Goal: Task Accomplishment & Management: Manage account settings

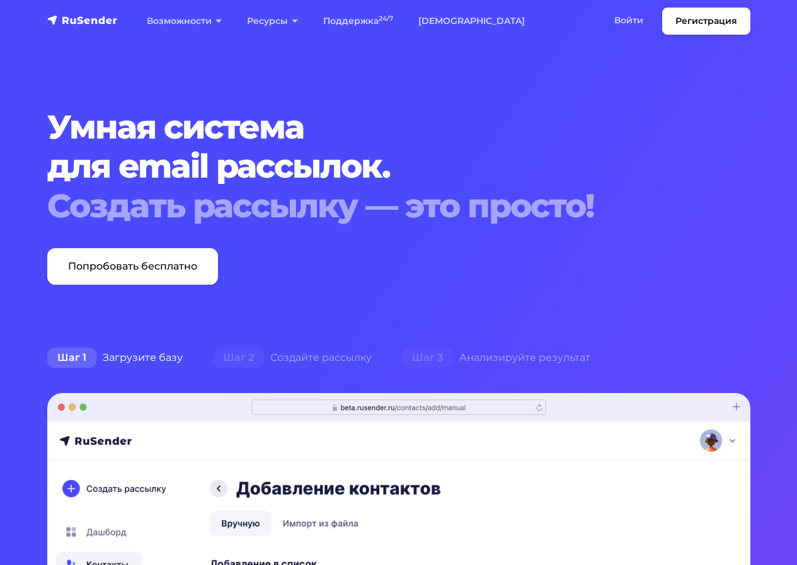
click at [709, 21] on link "Регистрация" at bounding box center [706, 21] width 88 height 27
drag, startPoint x: 637, startPoint y: 21, endPoint x: 611, endPoint y: 69, distance: 54.6
click at [636, 21] on link "Войти" at bounding box center [628, 21] width 54 height 26
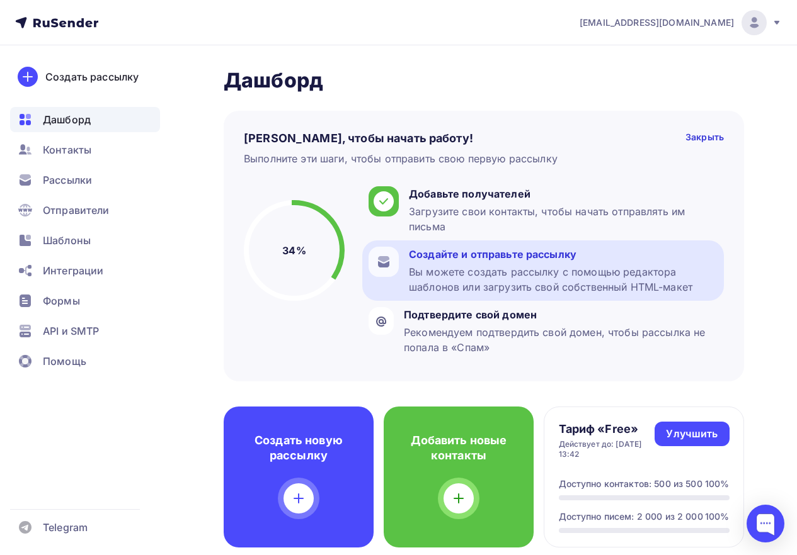
click at [600, 270] on div "Вы можете создать рассылку с помощью редактора шаблонов или загрузить свой собс…" at bounding box center [563, 280] width 309 height 30
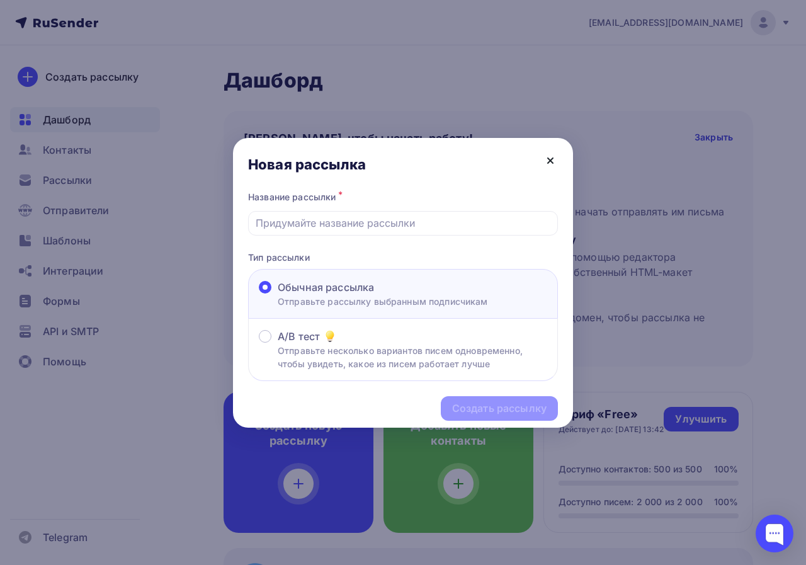
drag, startPoint x: 547, startPoint y: 157, endPoint x: 347, endPoint y: 204, distance: 205.8
click at [546, 157] on icon at bounding box center [550, 160] width 15 height 15
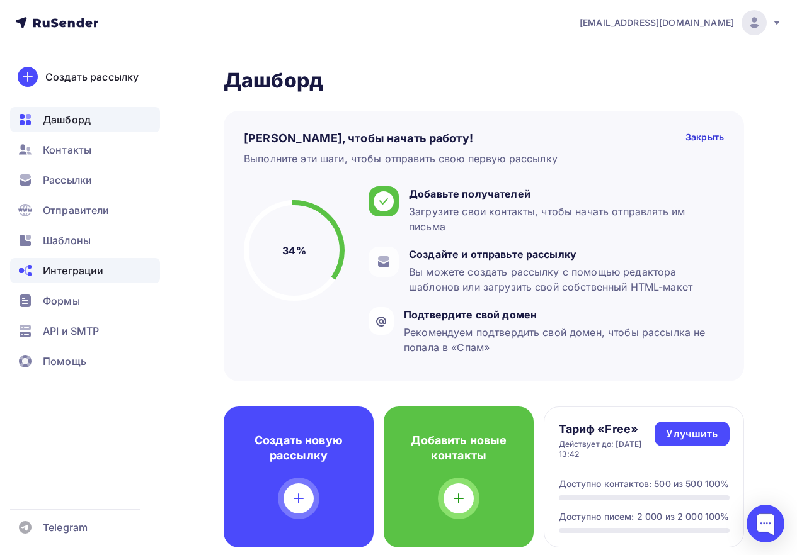
click at [65, 269] on span "Интеграции" at bounding box center [73, 270] width 60 height 15
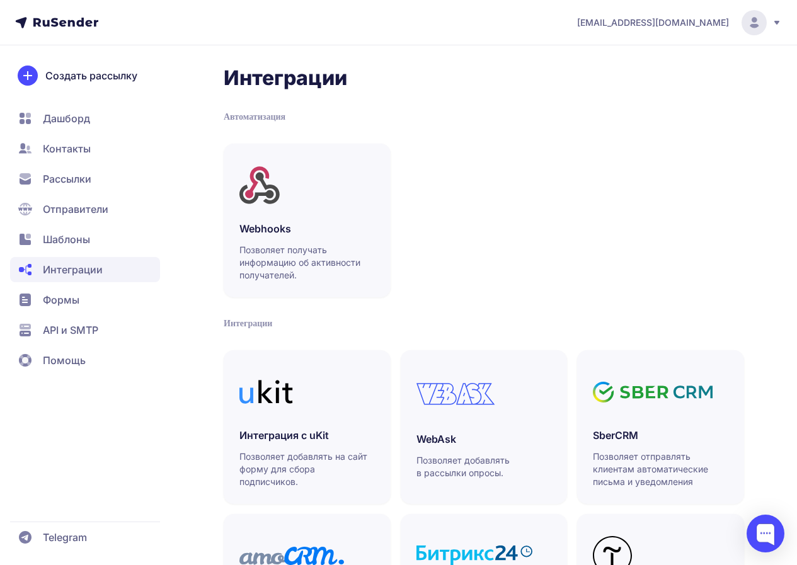
click at [63, 329] on span "API и SMTP" at bounding box center [70, 329] width 55 height 15
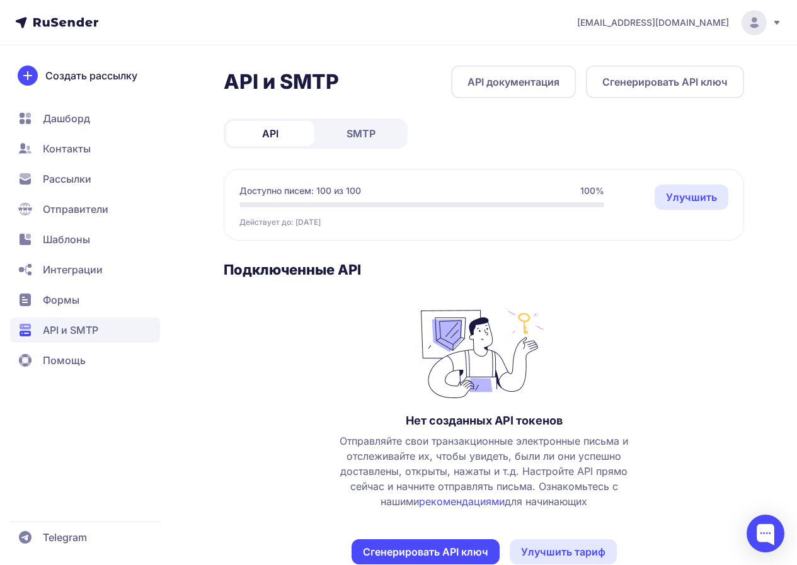
scroll to position [30, 0]
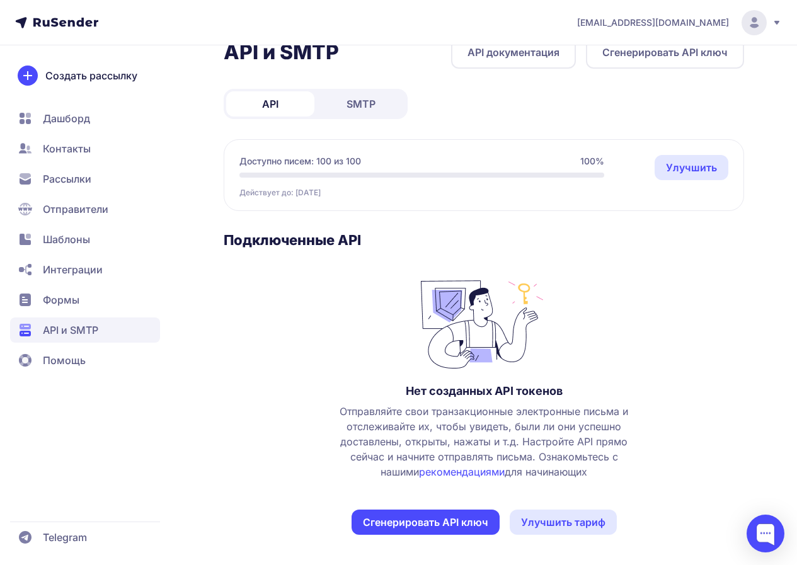
click at [761, 23] on circle at bounding box center [753, 22] width 25 height 25
click at [586, 64] on link "Аккаунт" at bounding box center [668, 61] width 212 height 25
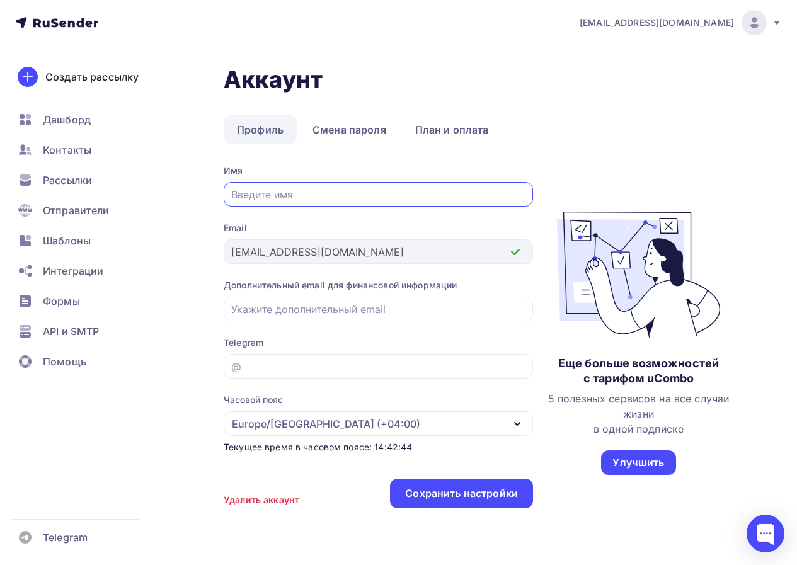
click at [270, 127] on link "Профиль" at bounding box center [260, 129] width 73 height 29
click at [341, 124] on link "Смена пароля" at bounding box center [349, 129] width 100 height 29
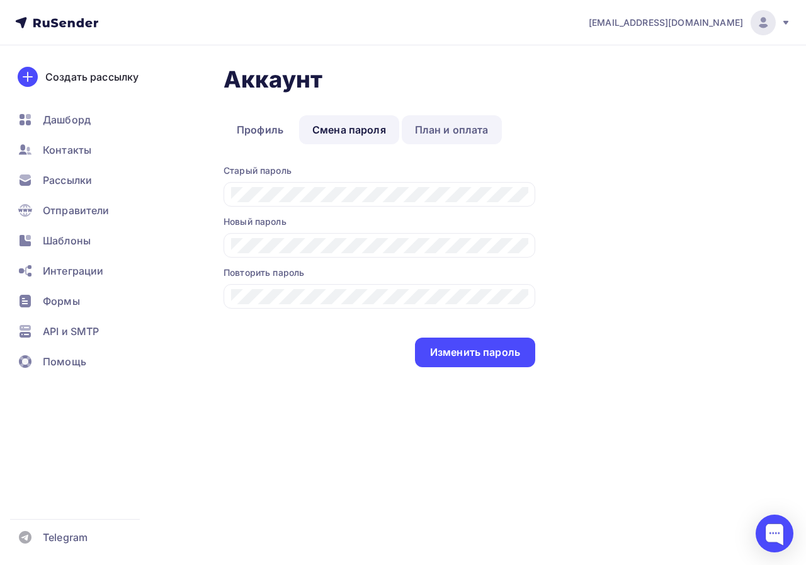
click at [458, 120] on link "План и оплата" at bounding box center [452, 129] width 100 height 29
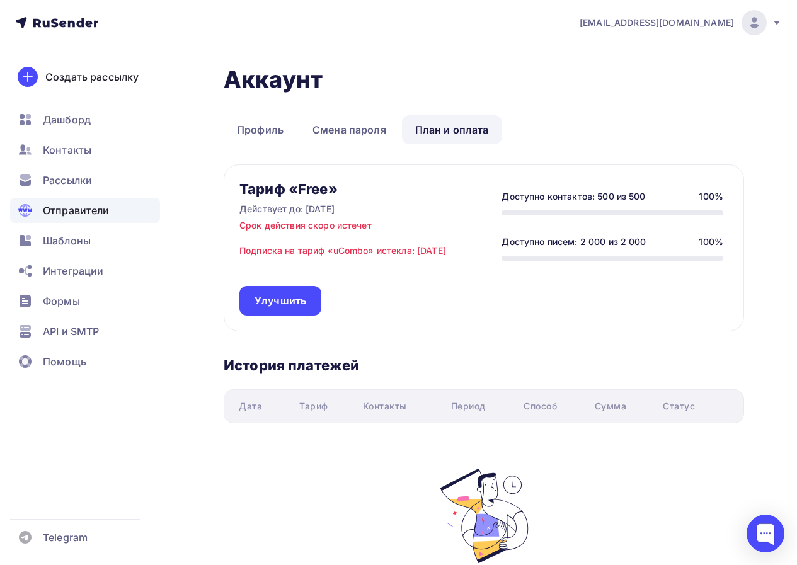
click at [76, 207] on span "Отправители" at bounding box center [76, 210] width 67 height 15
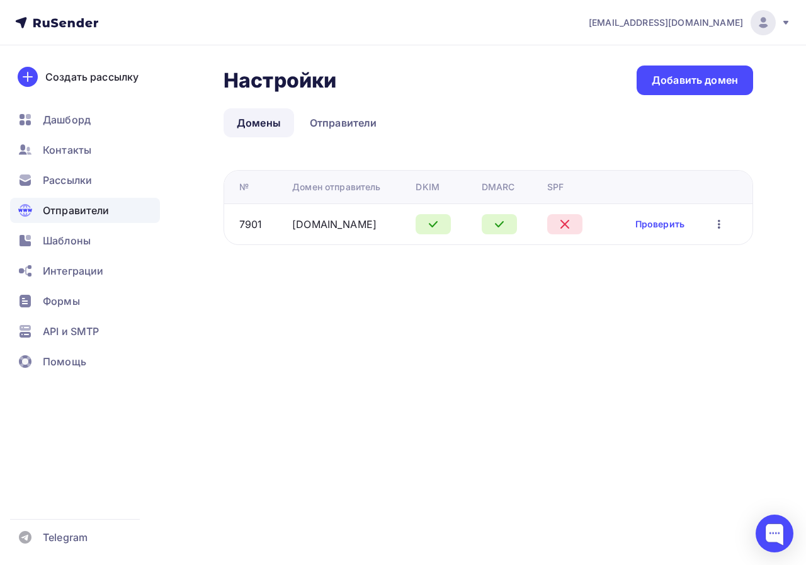
click at [567, 223] on icon at bounding box center [564, 224] width 15 height 15
click at [564, 222] on icon at bounding box center [565, 224] width 8 height 8
click at [719, 225] on icon "button" at bounding box center [719, 224] width 3 height 9
click at [653, 257] on div "Редактировать" at bounding box center [654, 256] width 121 height 15
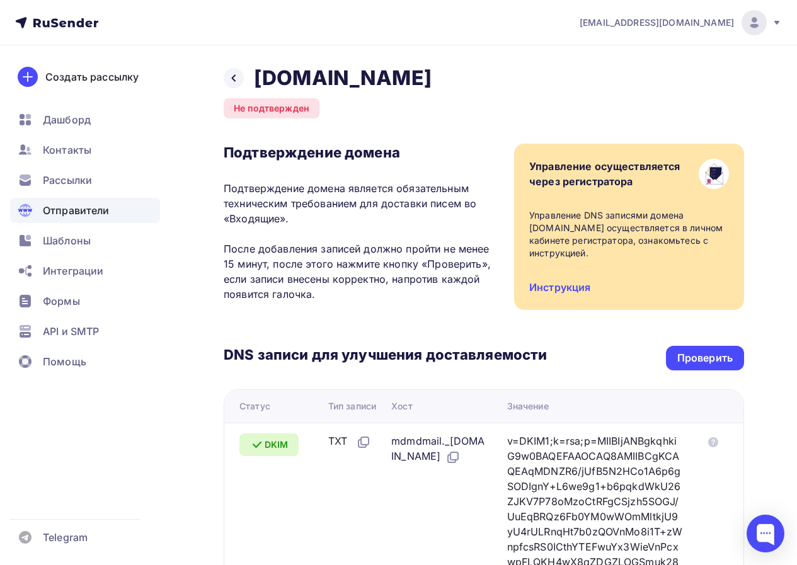
scroll to position [315, 0]
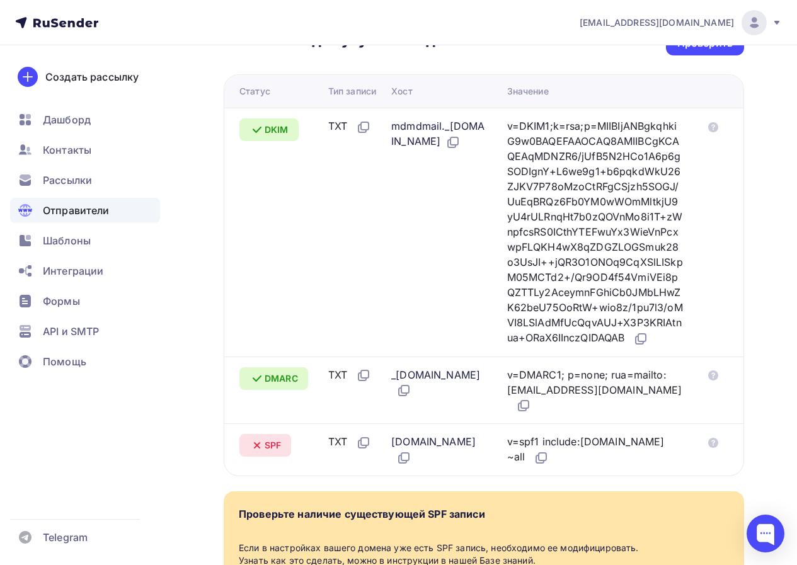
drag, startPoint x: 513, startPoint y: 457, endPoint x: 652, endPoint y: 461, distance: 139.2
click at [652, 461] on td "v=spf1 include:rsndr.ru ~all" at bounding box center [600, 449] width 196 height 52
click at [549, 455] on icon at bounding box center [540, 457] width 15 height 15
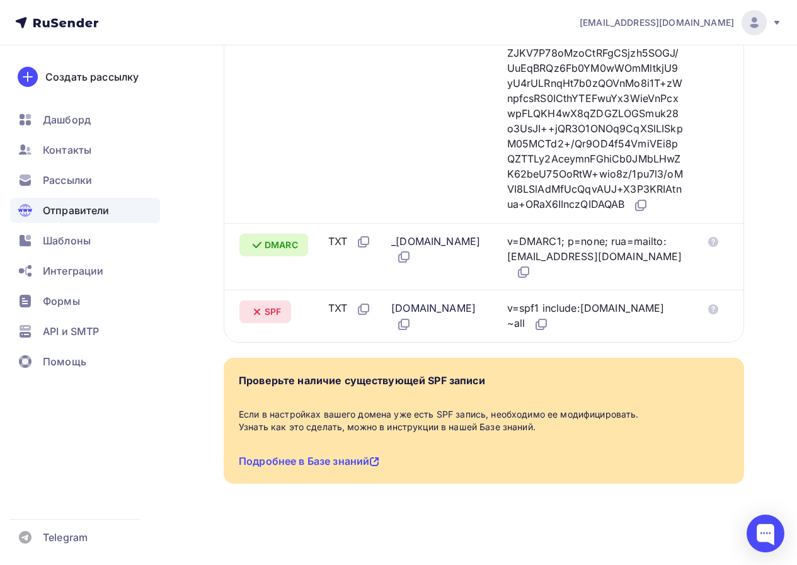
scroll to position [77, 0]
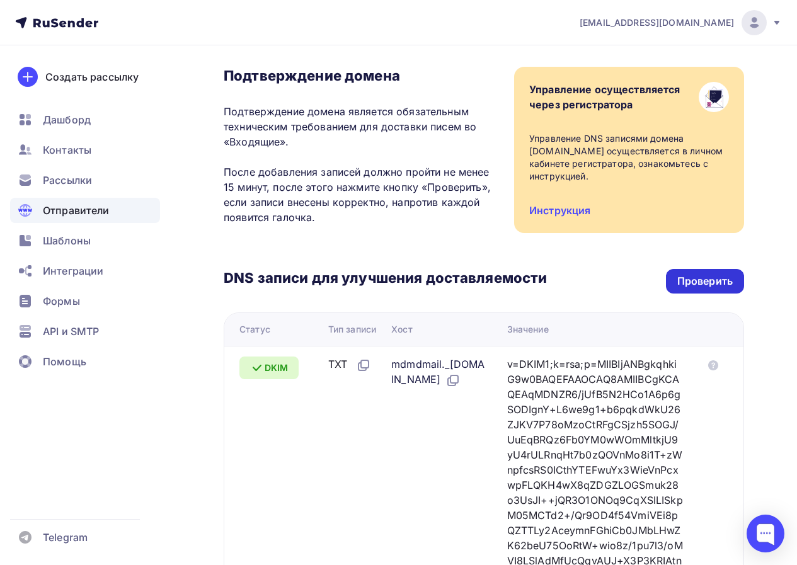
click at [700, 286] on div "Проверить" at bounding box center [704, 281] width 55 height 14
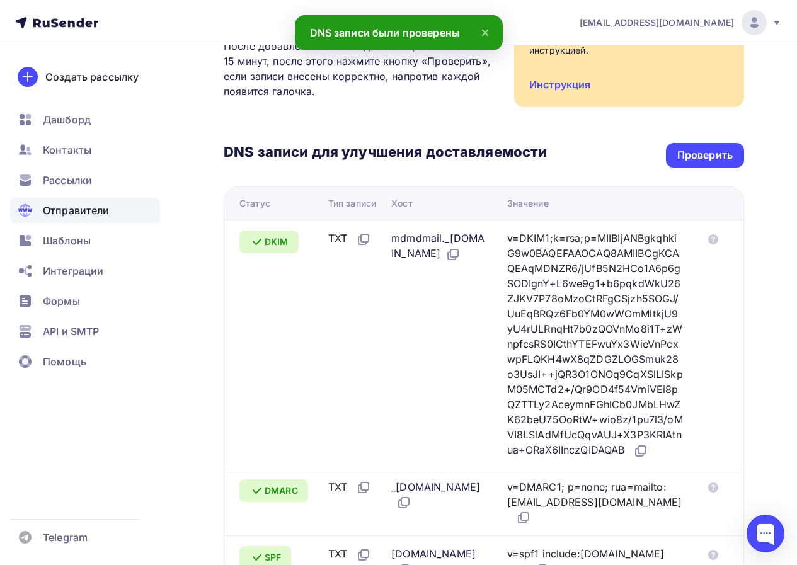
scroll to position [14, 0]
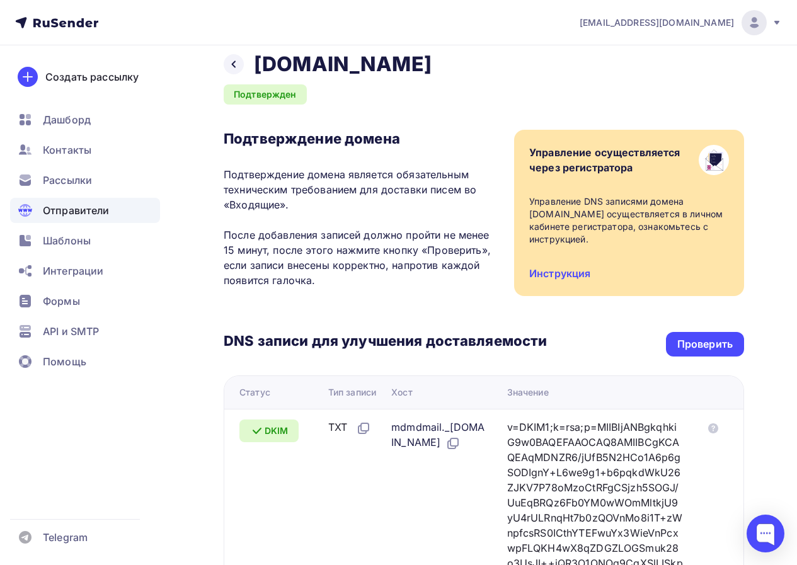
click at [79, 211] on span "Отправители" at bounding box center [76, 210] width 67 height 15
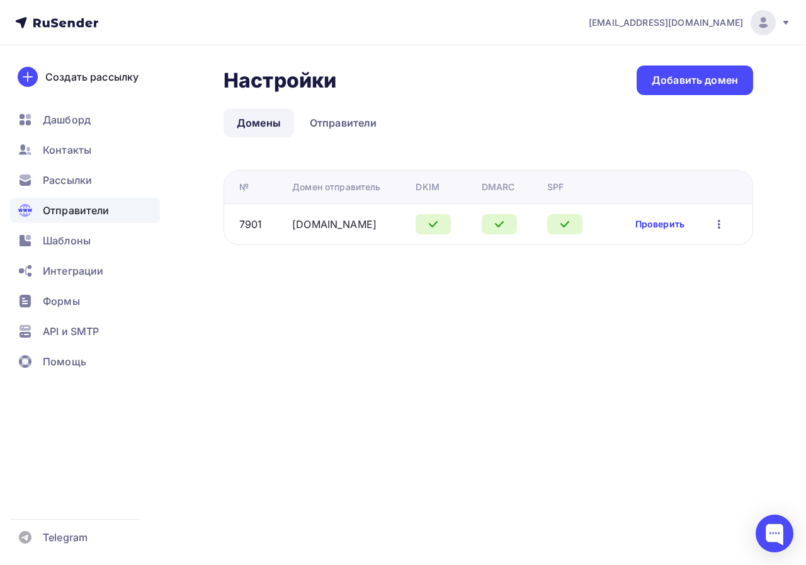
click at [668, 227] on link "Проверить" at bounding box center [659, 224] width 49 height 13
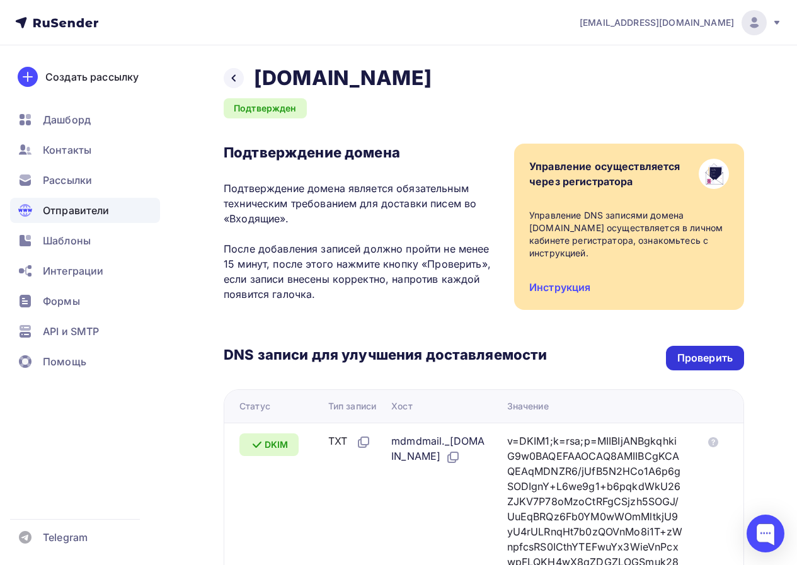
click at [679, 358] on div "Проверить" at bounding box center [704, 358] width 55 height 14
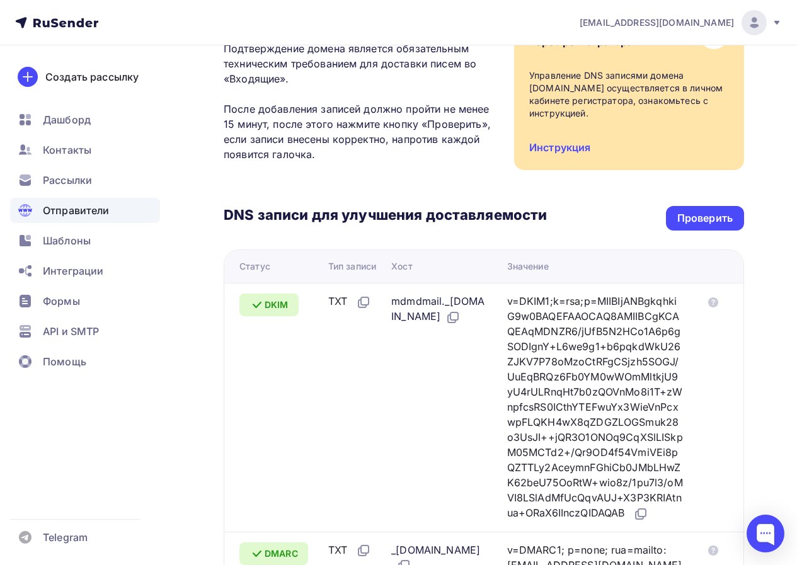
scroll to position [14, 0]
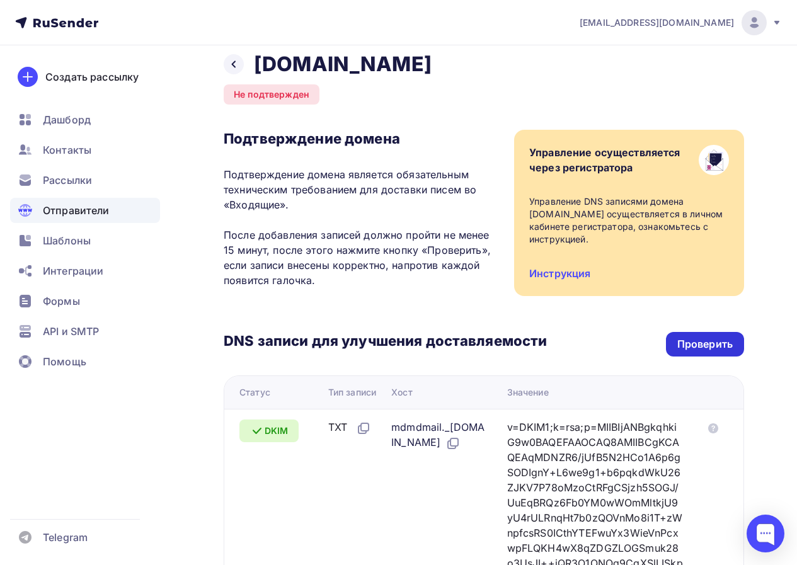
click at [705, 344] on div "Проверить" at bounding box center [704, 344] width 55 height 14
click at [702, 344] on div "Проверить" at bounding box center [704, 344] width 55 height 14
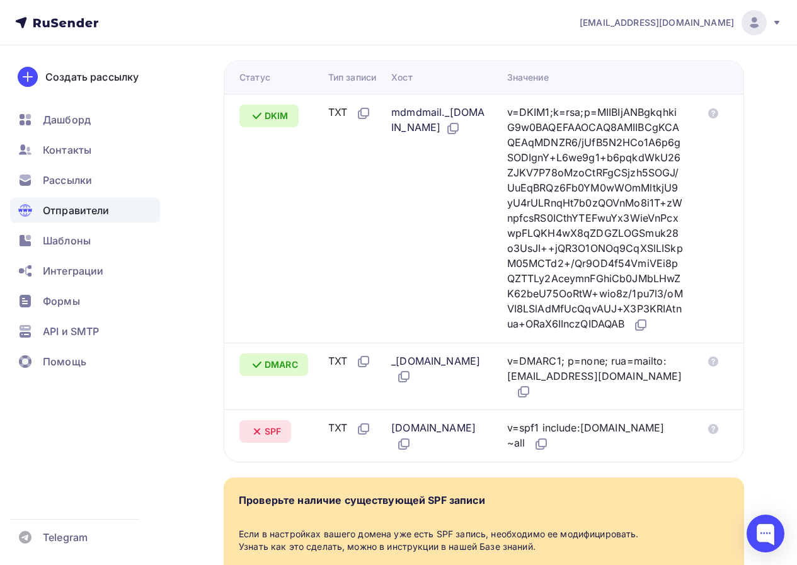
scroll to position [140, 0]
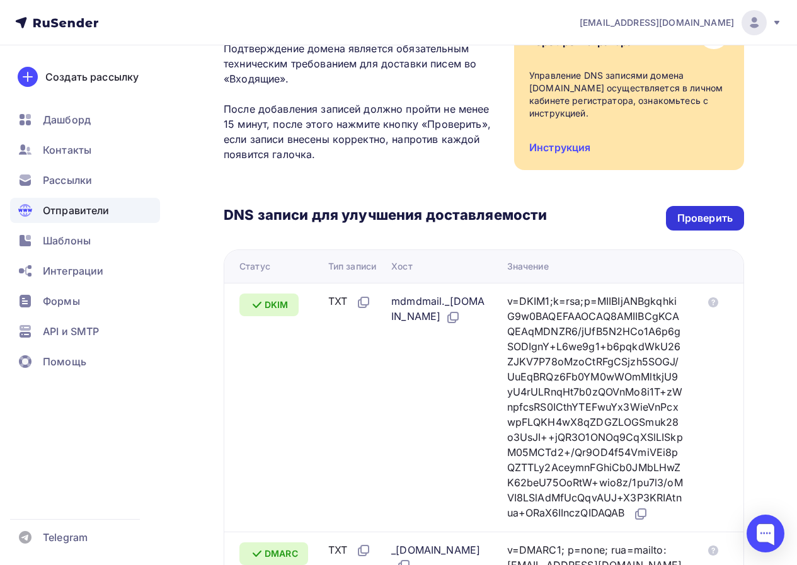
click at [699, 213] on div "Проверить" at bounding box center [704, 218] width 55 height 14
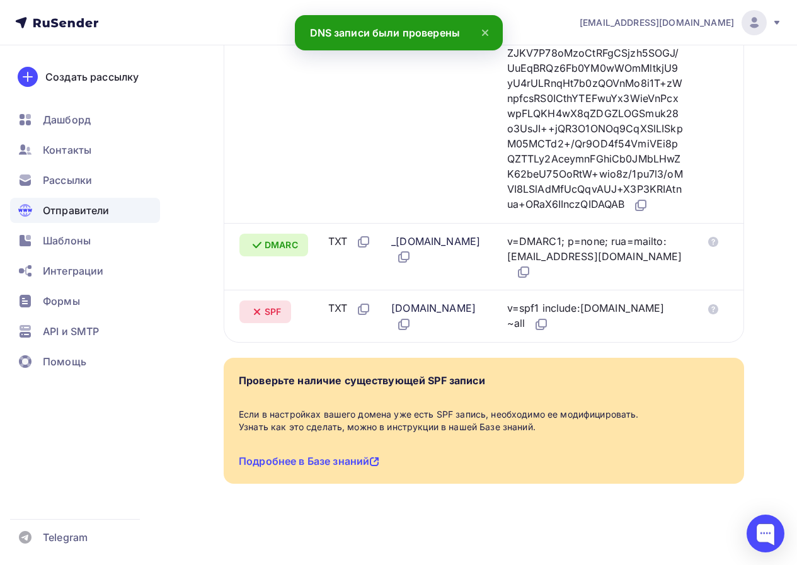
click at [251, 319] on icon at bounding box center [256, 311] width 15 height 15
click at [258, 314] on icon at bounding box center [256, 311] width 5 height 5
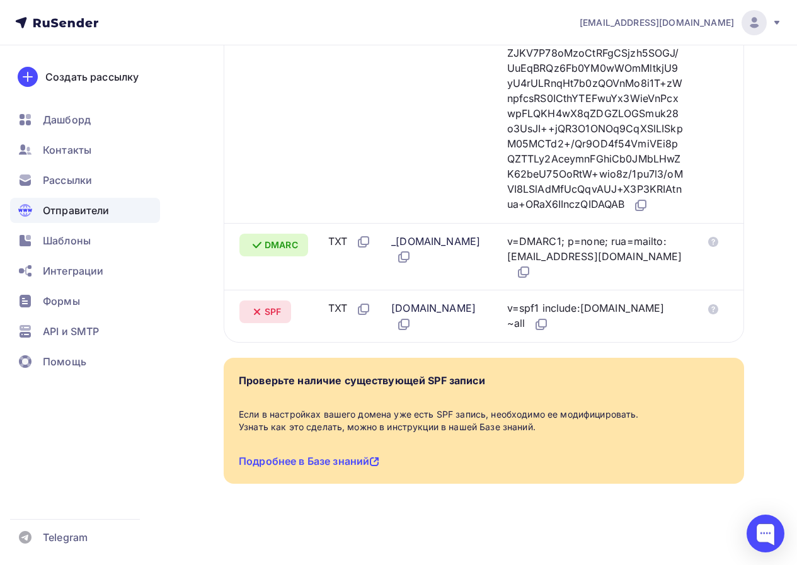
scroll to position [266, 0]
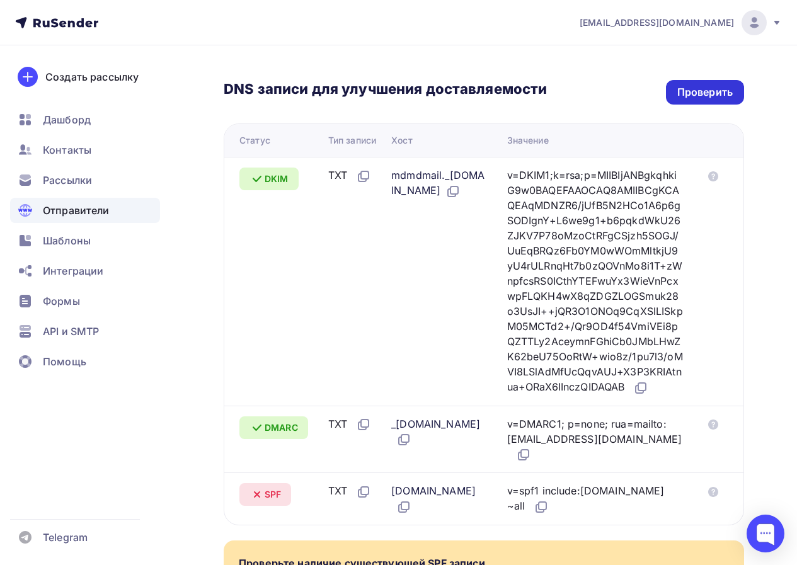
click at [706, 82] on div "Проверить" at bounding box center [705, 92] width 78 height 25
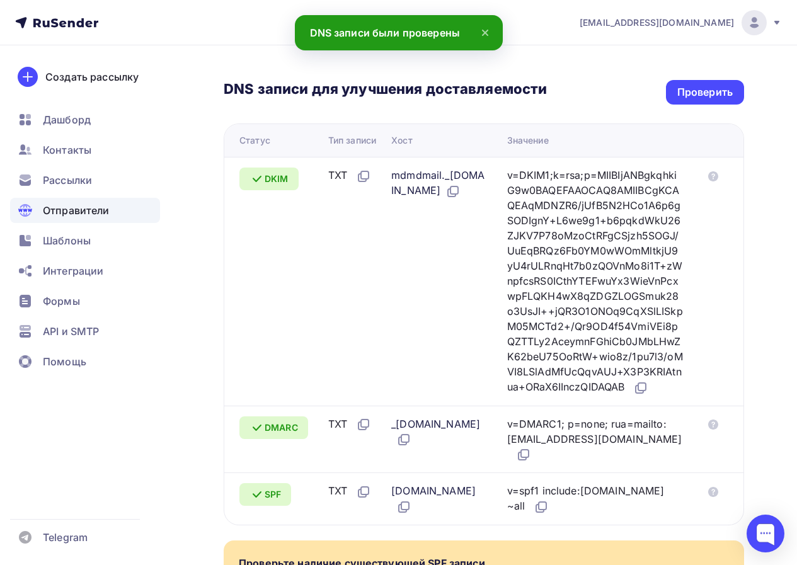
scroll to position [203, 0]
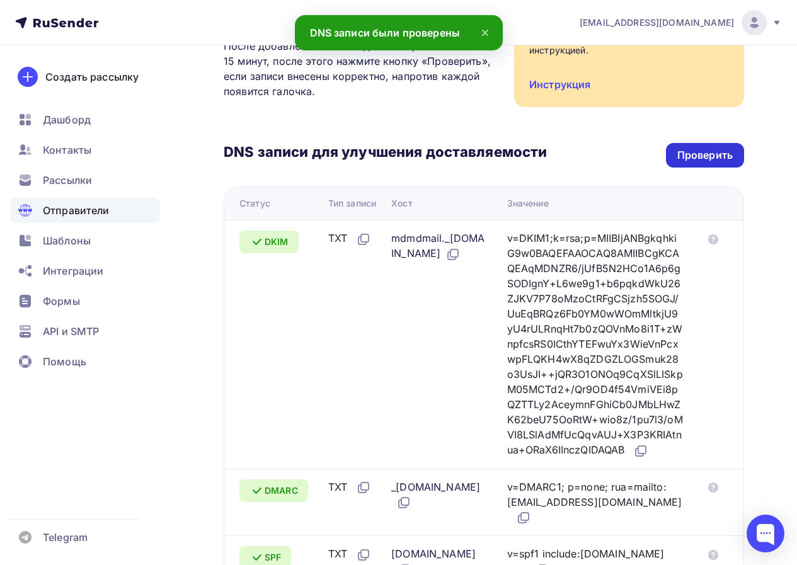
click at [706, 151] on div "Проверить" at bounding box center [704, 155] width 55 height 14
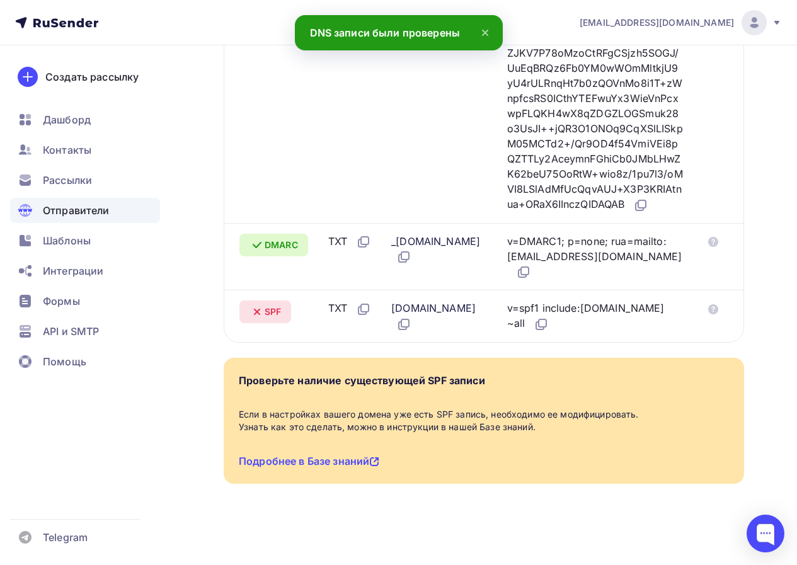
scroll to position [266, 0]
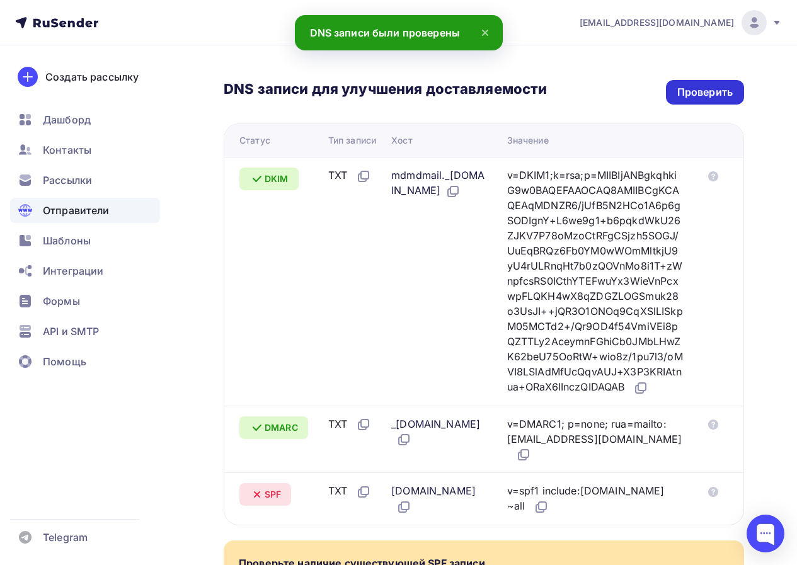
click at [708, 95] on div "Проверить" at bounding box center [704, 92] width 55 height 14
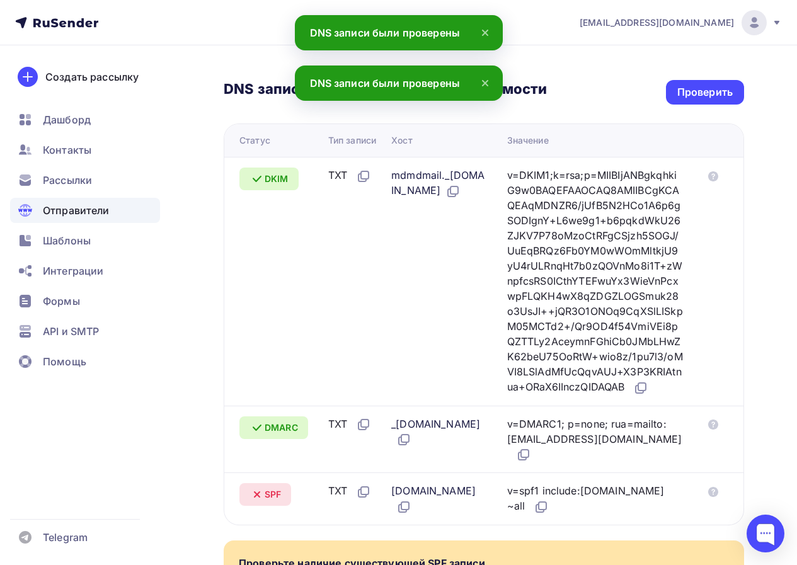
scroll to position [455, 0]
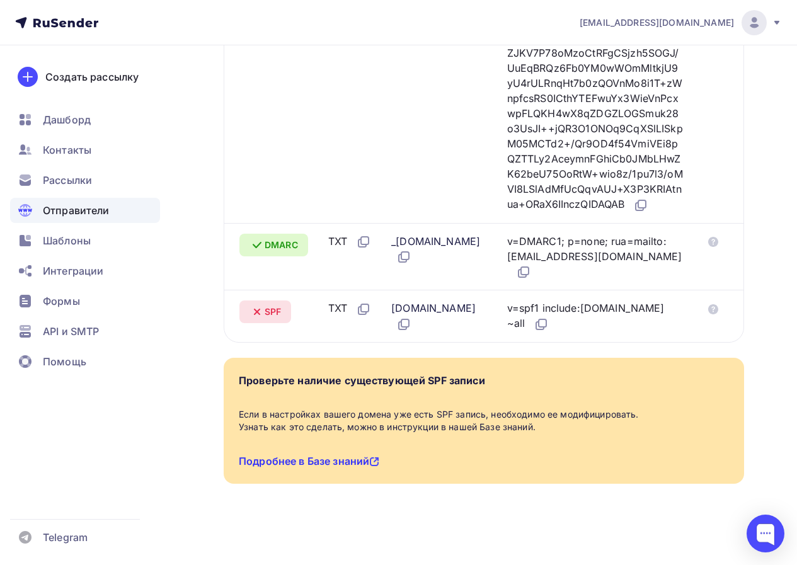
click at [317, 459] on link "Подробнее в Базе знаний" at bounding box center [309, 461] width 140 height 13
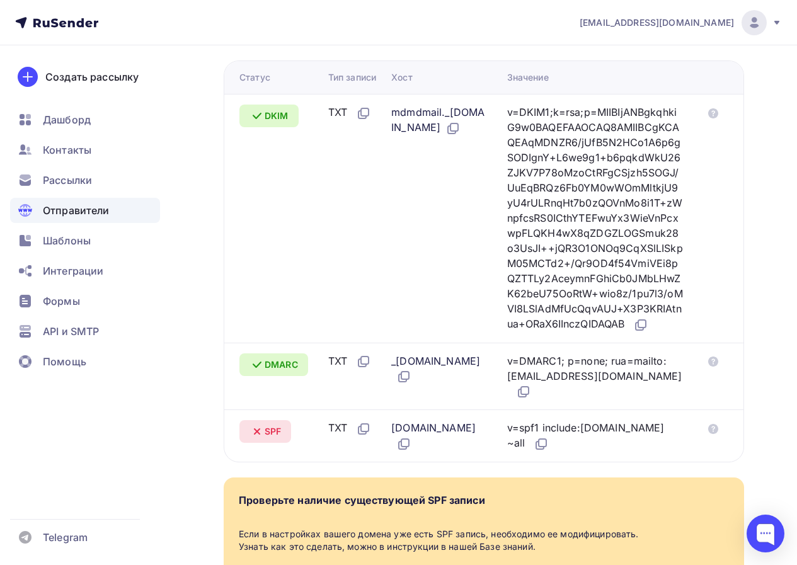
scroll to position [266, 0]
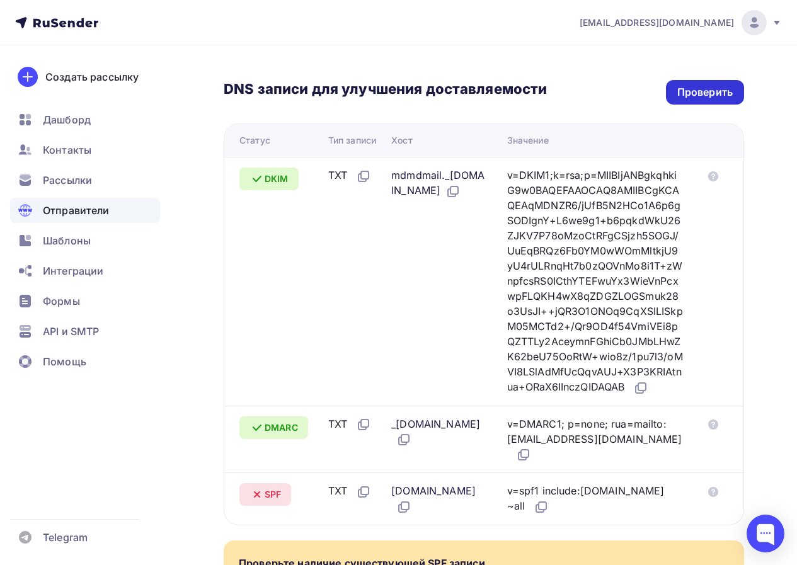
click at [691, 86] on div "Проверить" at bounding box center [704, 92] width 55 height 14
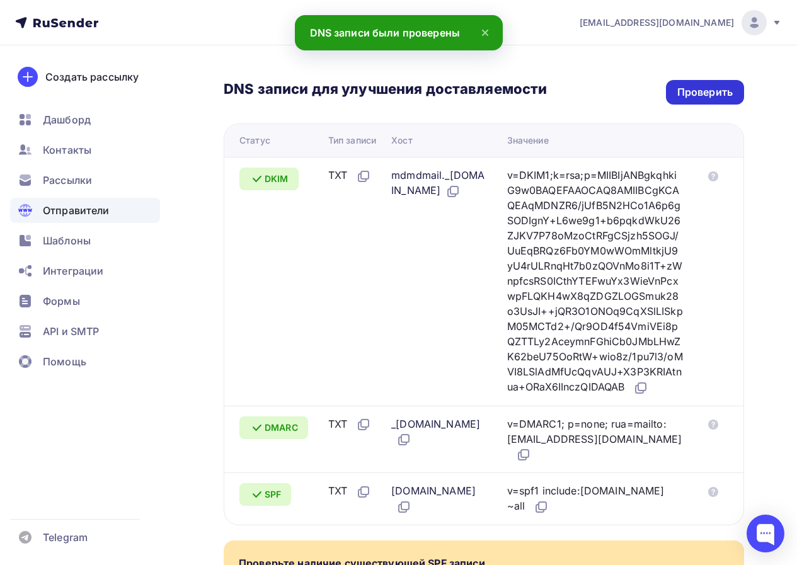
click at [701, 91] on div "Проверить" at bounding box center [704, 92] width 55 height 14
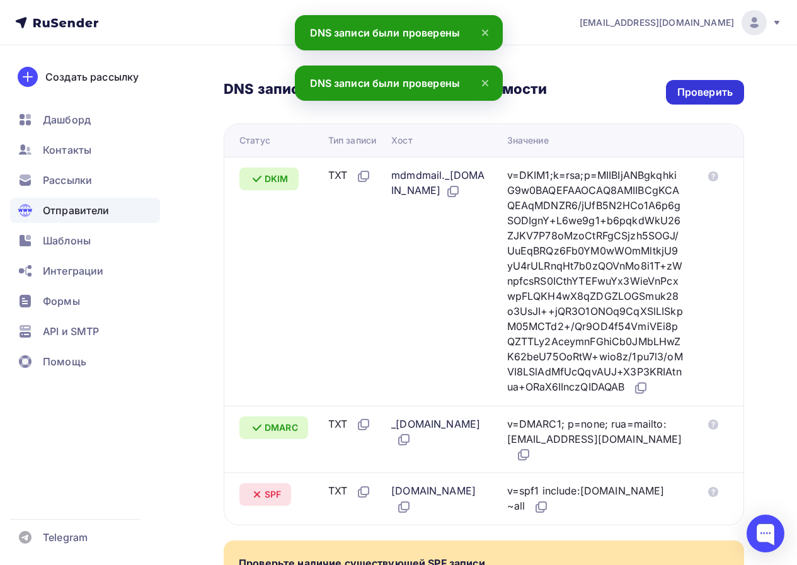
click at [701, 91] on div "Проверить" at bounding box center [704, 92] width 55 height 14
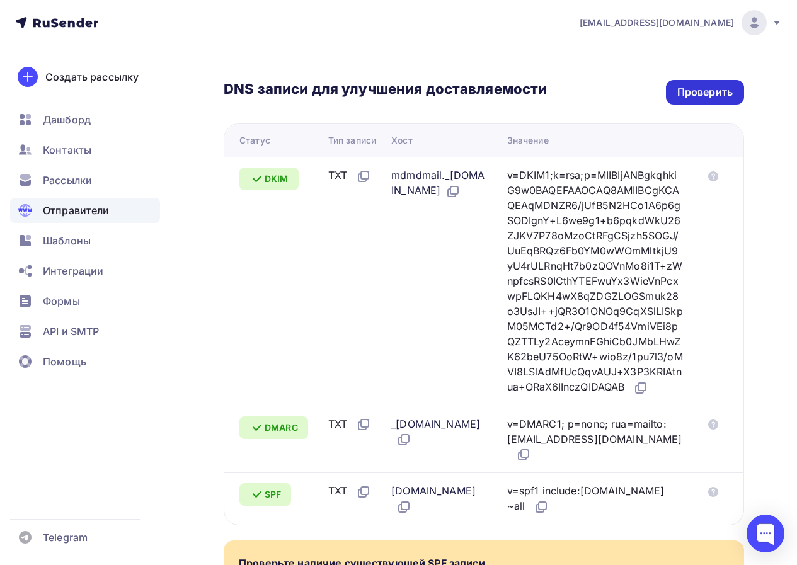
click at [715, 89] on div "Проверить" at bounding box center [704, 92] width 55 height 14
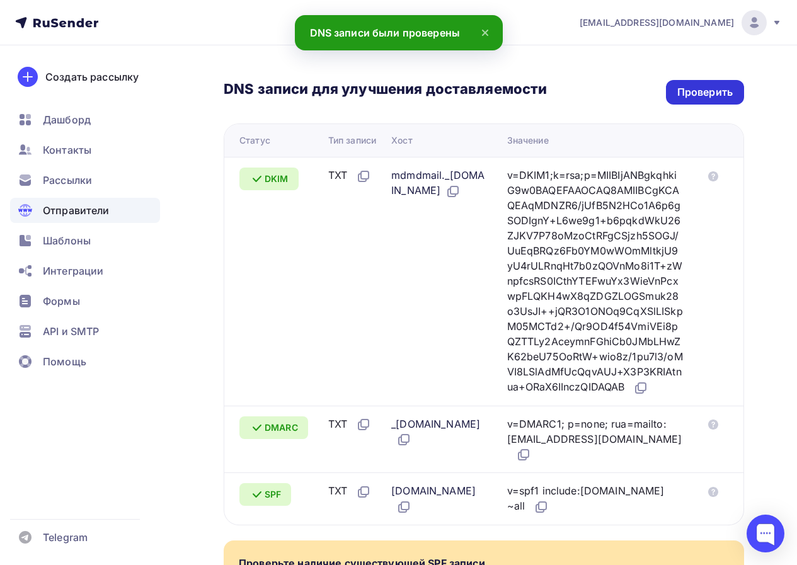
click at [715, 89] on div "Проверить" at bounding box center [704, 92] width 55 height 14
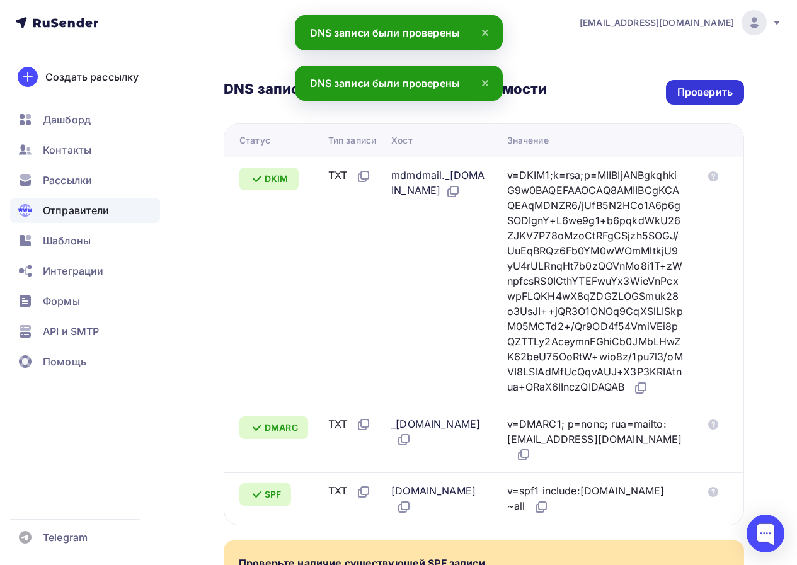
click at [715, 89] on div "Проверить" at bounding box center [704, 92] width 55 height 14
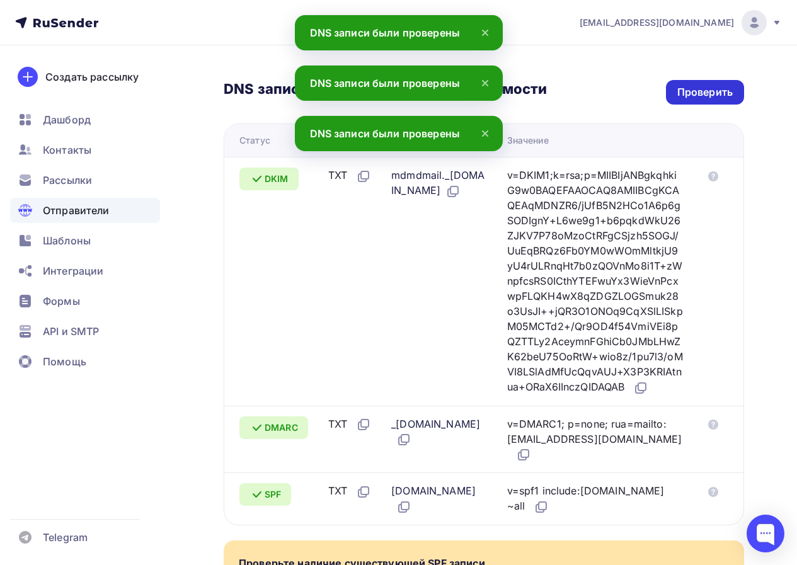
click at [695, 93] on div "Проверить" at bounding box center [704, 92] width 55 height 14
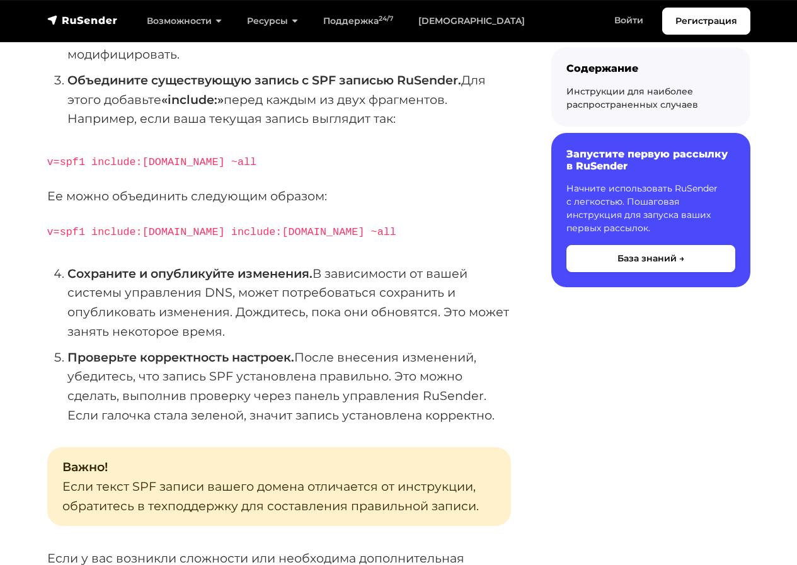
scroll to position [392, 0]
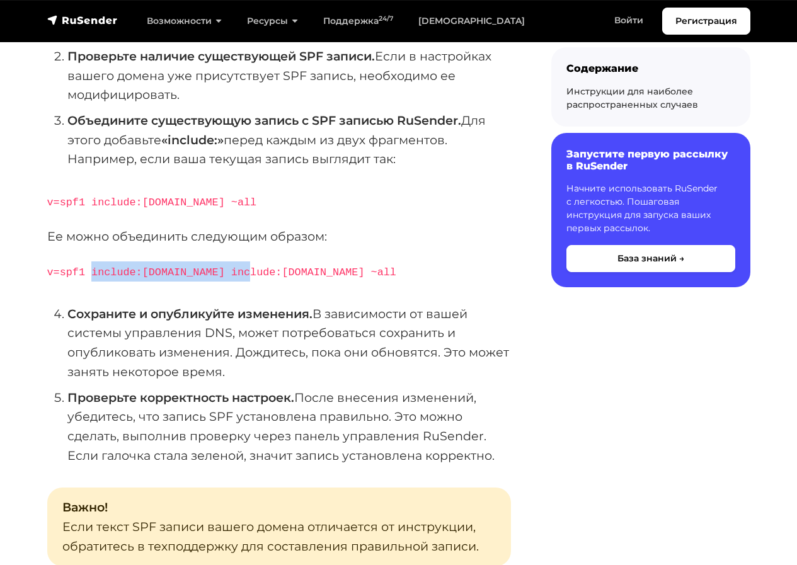
drag, startPoint x: 232, startPoint y: 275, endPoint x: 88, endPoint y: 276, distance: 144.2
click at [88, 276] on code "v=spf1 include:[DOMAIN_NAME] include:[DOMAIN_NAME] ~all" at bounding box center [221, 272] width 349 height 12
copy code "include:[DOMAIN_NAME] include:"
click at [180, 282] on div "SPF (Sender Policy Framework) — это метод аутентификации писем, который позволя…" at bounding box center [279, 461] width 464 height 1266
drag, startPoint x: 185, startPoint y: 269, endPoint x: 89, endPoint y: 263, distance: 95.9
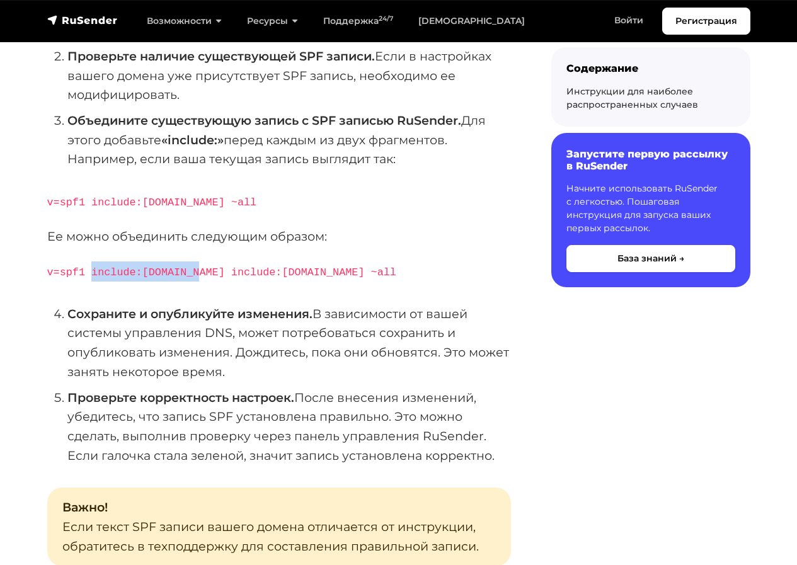
click at [89, 263] on p "v=spf1 include:rsndr.ru include:domain.ru ~all" at bounding box center [279, 271] width 464 height 20
copy code "include:rsndr.ru"
drag, startPoint x: 285, startPoint y: 273, endPoint x: 187, endPoint y: 278, distance: 98.3
click at [187, 278] on p "v=spf1 include:rsndr.ru include:domain.ru ~all" at bounding box center [279, 271] width 464 height 20
copy code "include:domain.ru"
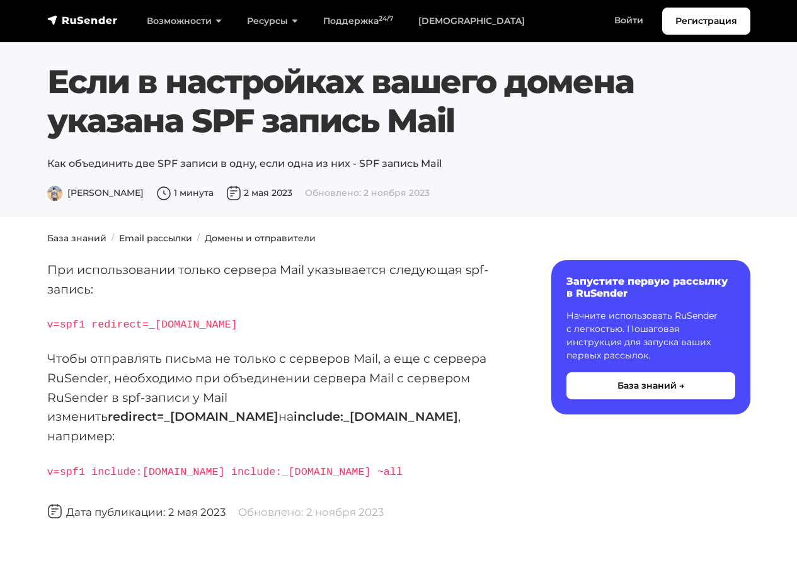
scroll to position [63, 0]
